Goal: Task Accomplishment & Management: Manage account settings

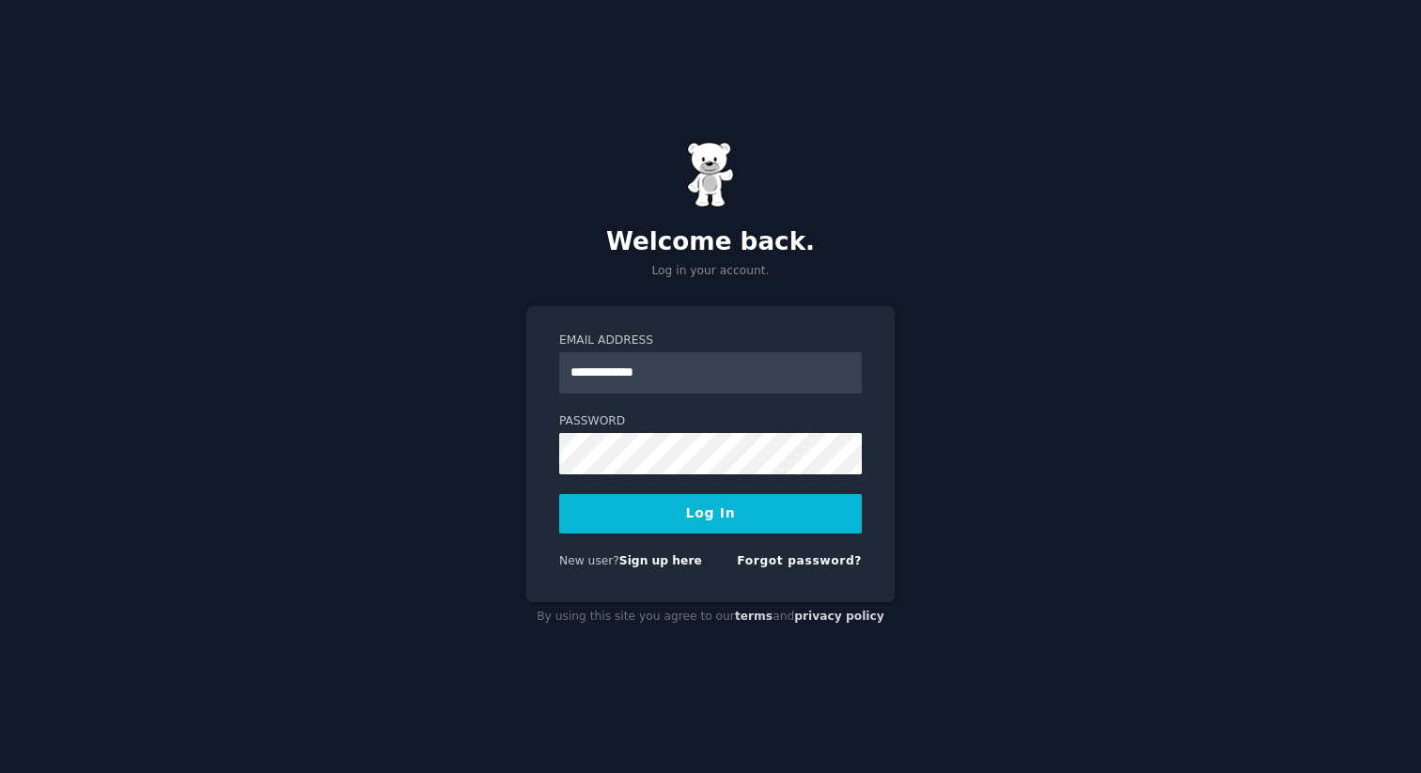
click at [692, 508] on button "Log In" at bounding box center [710, 513] width 303 height 39
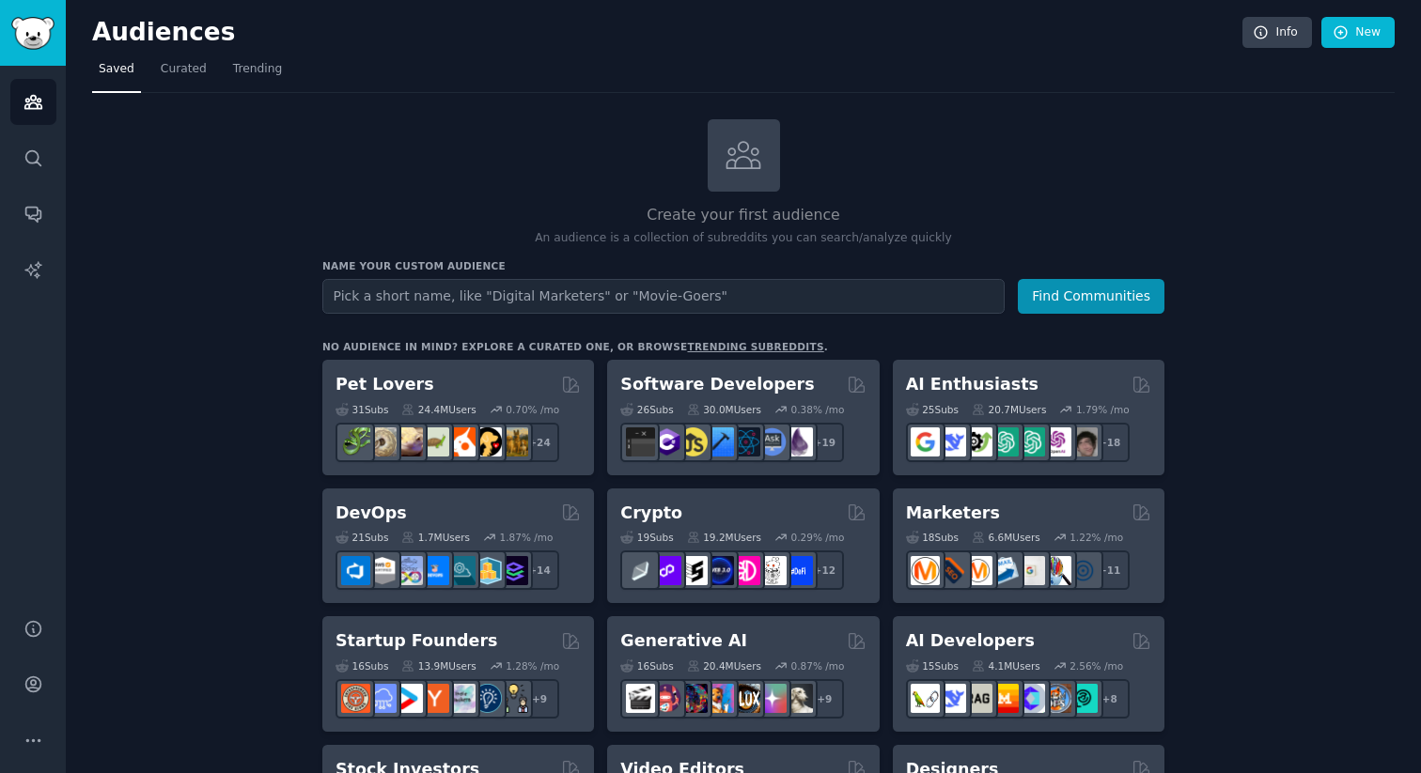
click at [483, 133] on div "Create your first audience An audience is a collection of subreddits you can se…" at bounding box center [743, 183] width 842 height 128
